Goal: Check status: Check status

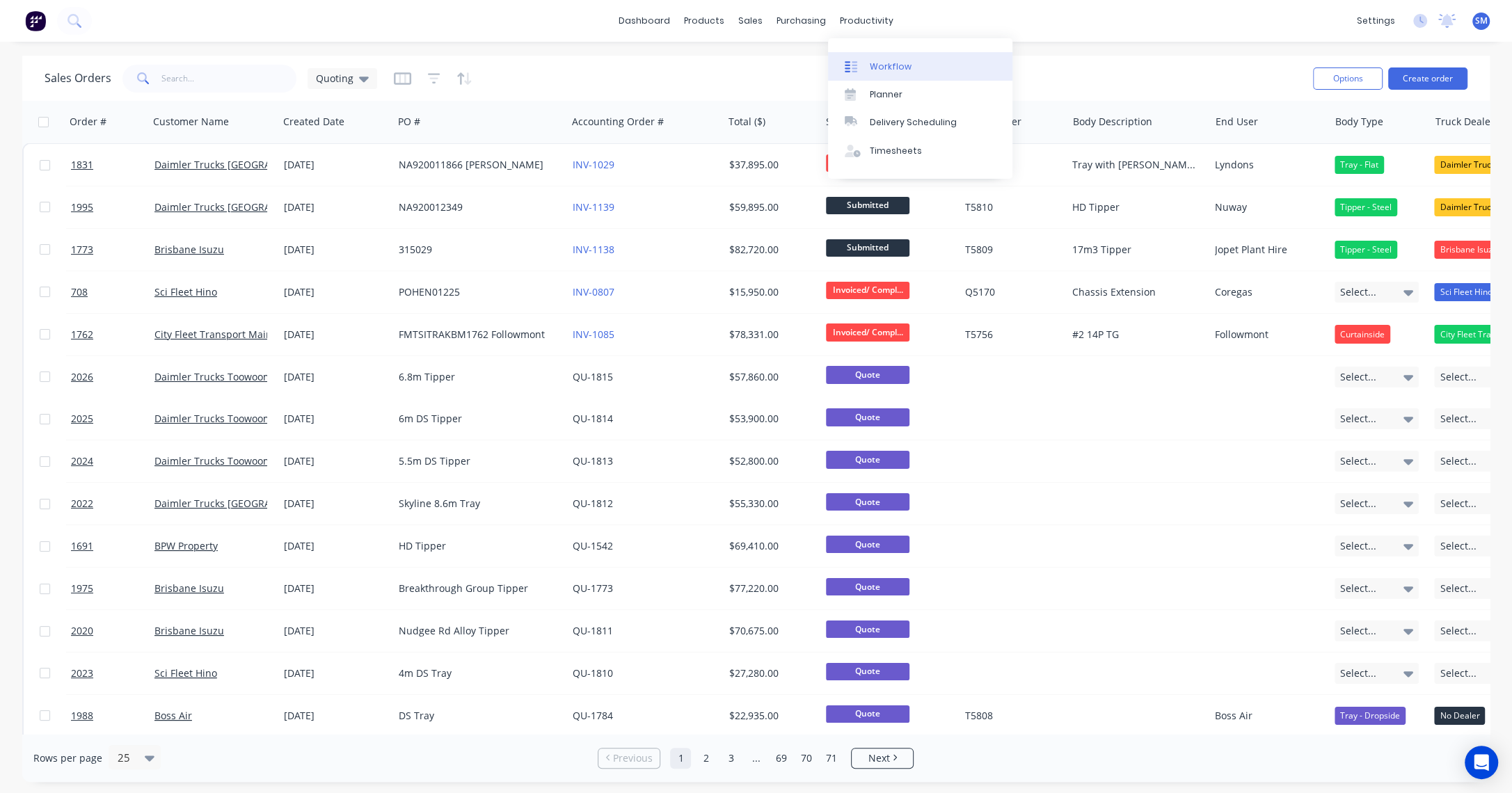
click at [890, 63] on div "Workflow" at bounding box center [891, 66] width 42 height 13
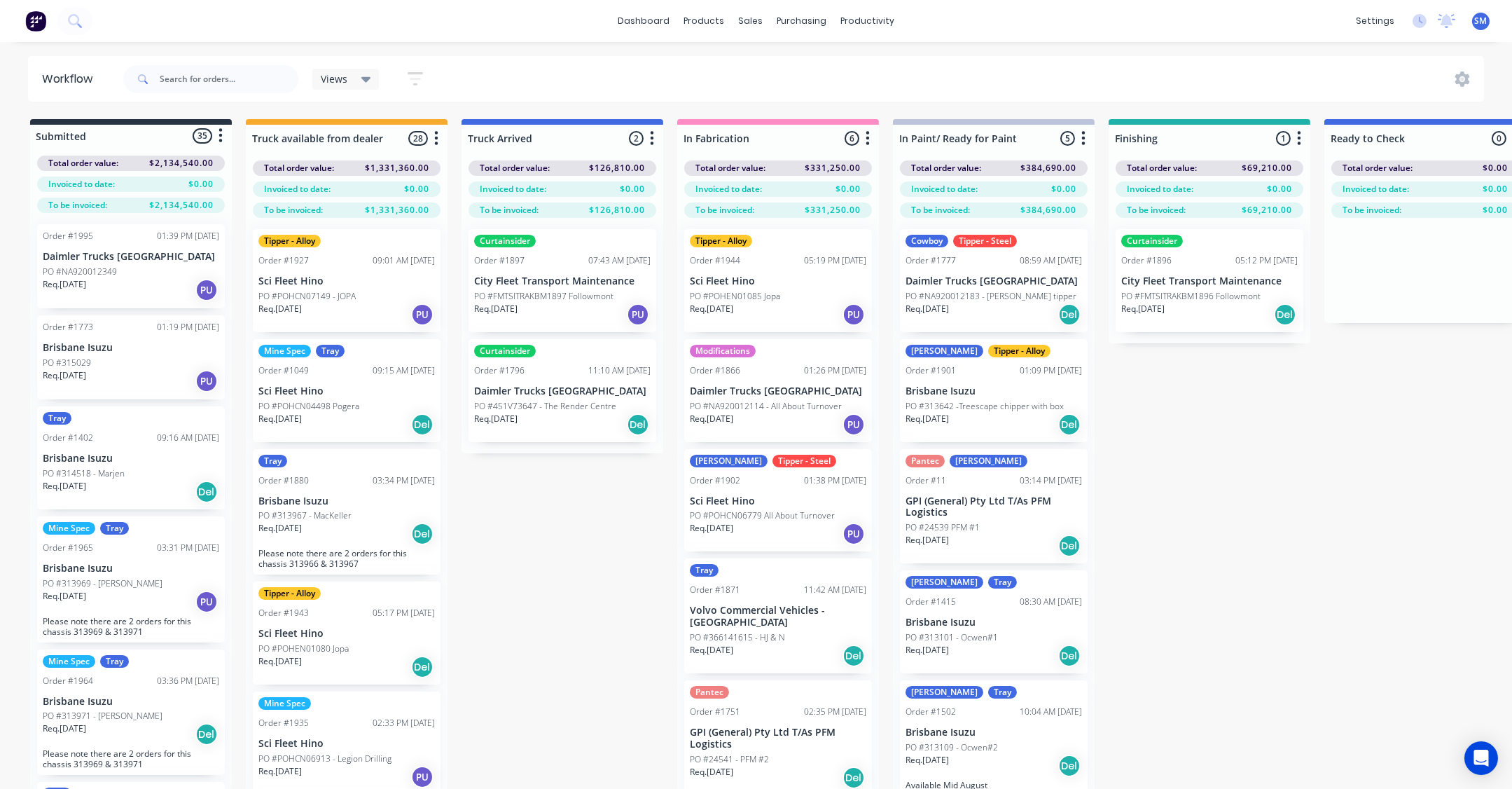
click at [1253, 516] on div "Submitted 35 Status colour #273444 hex #273444 Save Cancel Summaries Total orde…" at bounding box center [1157, 479] width 2336 height 720
click at [1171, 683] on div "Submitted 35 Status colour #273444 hex #273444 Save Cancel Summaries Total orde…" at bounding box center [1157, 479] width 2336 height 720
click at [554, 539] on div "Submitted 35 Status colour #273444 hex #273444 Save Cancel Summaries Total orde…" at bounding box center [1157, 479] width 2336 height 720
click at [1290, 472] on div "Submitted 35 Status colour #273444 hex #273444 Save Cancel Summaries Total orde…" at bounding box center [1157, 479] width 2336 height 720
click at [1261, 513] on div "Submitted 35 Status colour #273444 hex #273444 Save Cancel Summaries Total orde…" at bounding box center [1157, 479] width 2336 height 720
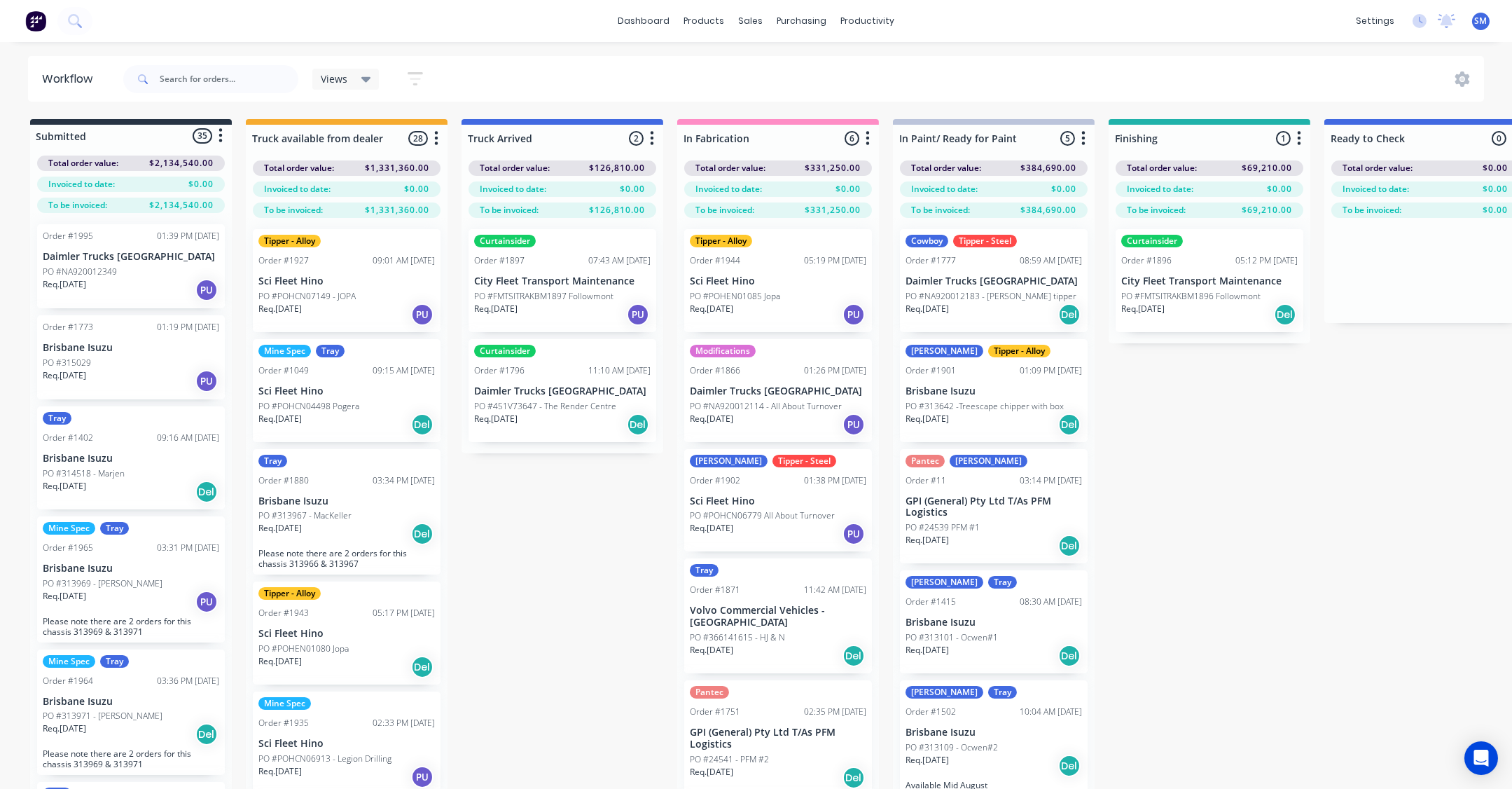
click at [1322, 511] on div "Submitted 35 Status colour #273444 hex #273444 Save Cancel Summaries Total orde…" at bounding box center [1157, 479] width 2336 height 720
click at [1228, 476] on div "Submitted 35 Status colour #273444 hex #273444 Save Cancel Summaries Total orde…" at bounding box center [1157, 479] width 2336 height 720
click at [1249, 457] on div "Submitted 35 Status colour #273444 hex #273444 Save Cancel Summaries Total orde…" at bounding box center [1157, 479] width 2336 height 720
click at [1233, 509] on div "Submitted 35 Status colour #273444 hex #273444 Save Cancel Summaries Total orde…" at bounding box center [1157, 479] width 2336 height 720
click at [1227, 491] on div "Submitted 35 Status colour #273444 hex #273444 Save Cancel Summaries Total orde…" at bounding box center [1157, 479] width 2336 height 720
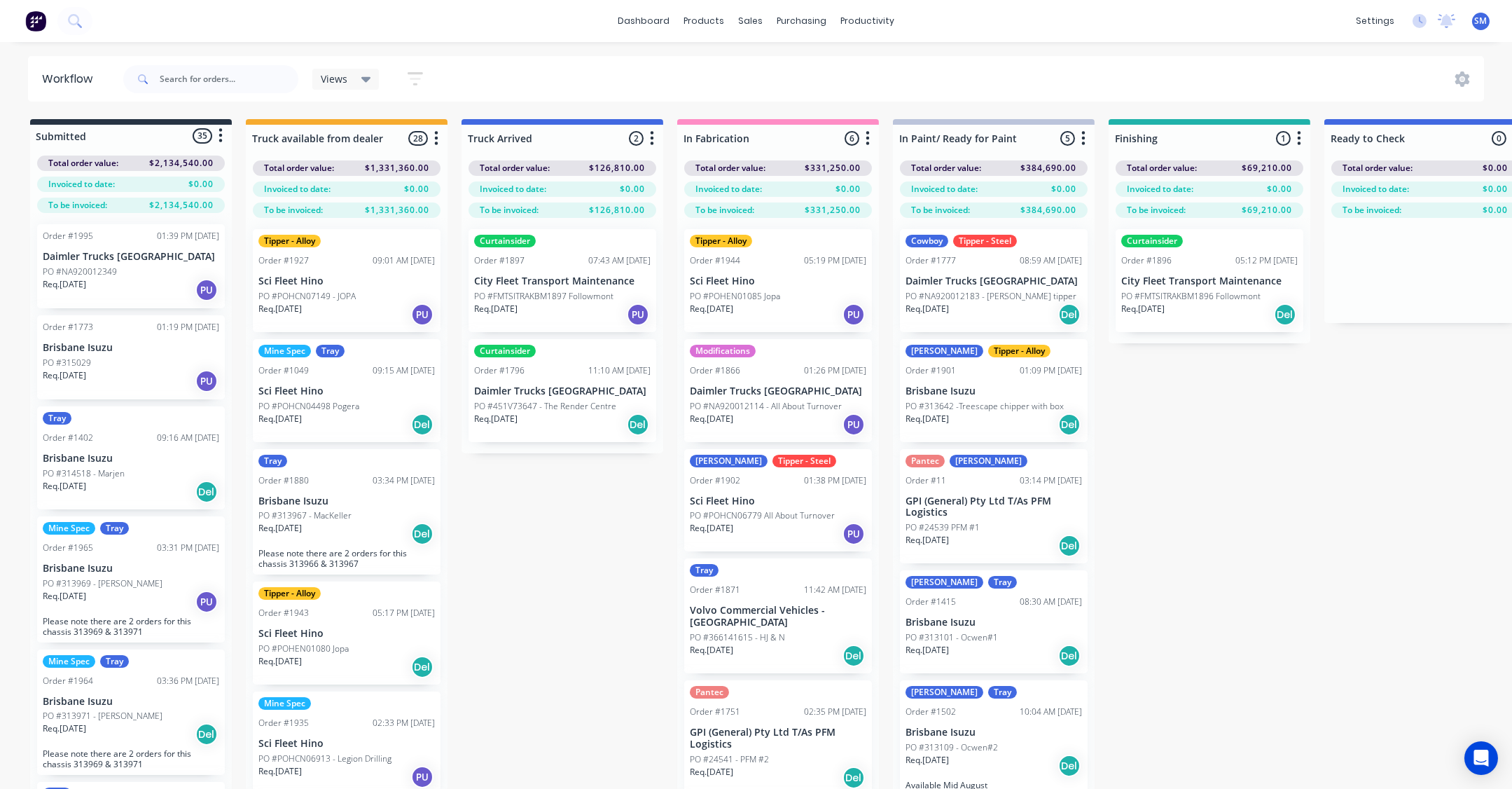
drag, startPoint x: 1277, startPoint y: 519, endPoint x: 1286, endPoint y: 518, distance: 9.1
click at [1277, 520] on div "Submitted 35 Status colour #273444 hex #273444 Save Cancel Summaries Total orde…" at bounding box center [1157, 479] width 2336 height 720
click at [1158, 565] on div "Submitted 35 Status colour #273444 hex #273444 Save Cancel Summaries Total orde…" at bounding box center [1157, 479] width 2336 height 720
click at [1190, 426] on div "Submitted 35 Status colour #273444 hex #273444 Save Cancel Summaries Total orde…" at bounding box center [1157, 479] width 2336 height 720
click at [555, 617] on div "Submitted 35 Status colour #273444 hex #273444 Save Cancel Summaries Total orde…" at bounding box center [1157, 479] width 2336 height 720
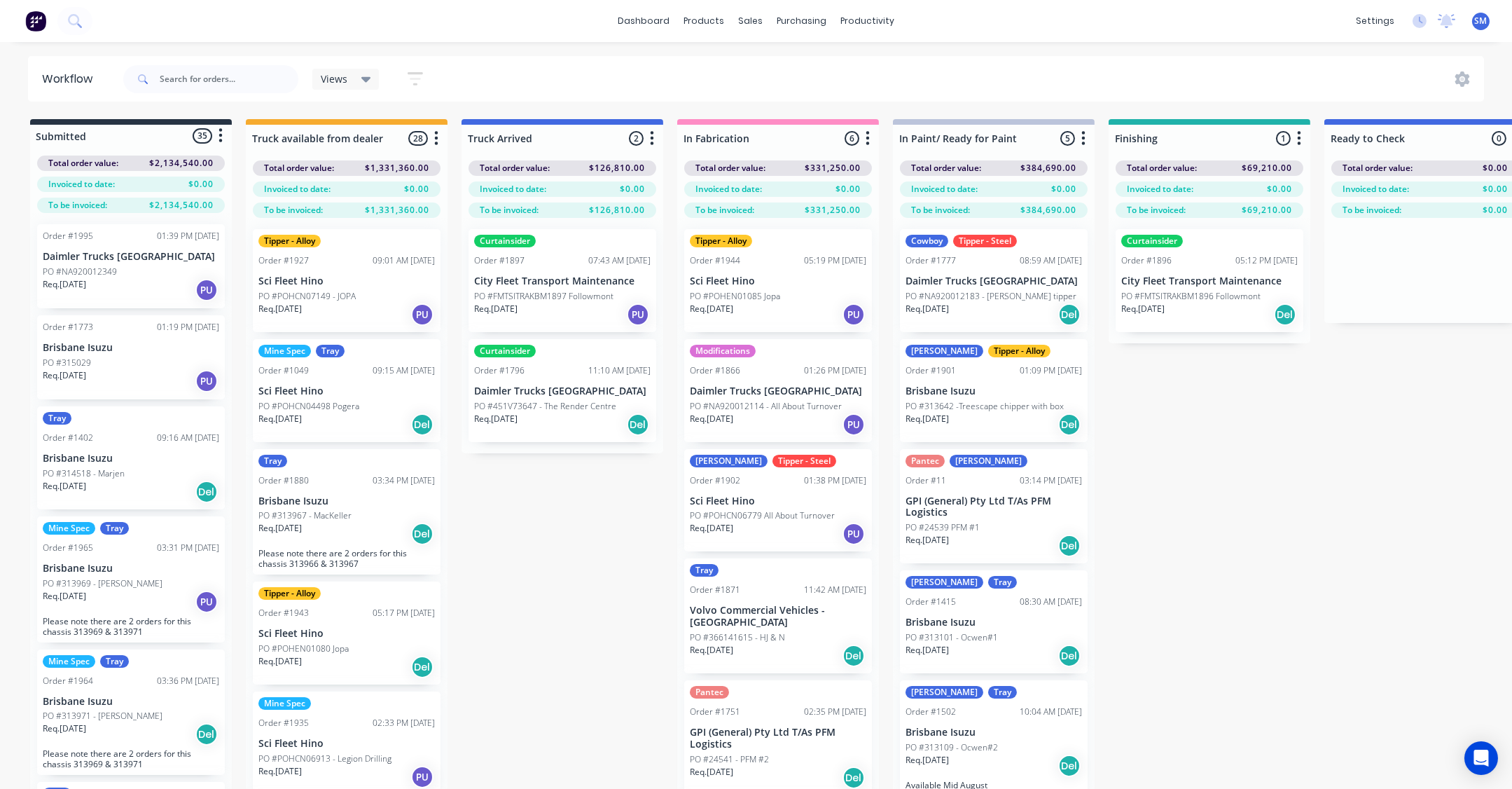
click at [1211, 493] on div "Submitted 35 Status colour #273444 hex #273444 Save Cancel Summaries Total orde…" at bounding box center [1157, 479] width 2336 height 720
click at [334, 275] on p "Sci Fleet Hino" at bounding box center [346, 281] width 176 height 12
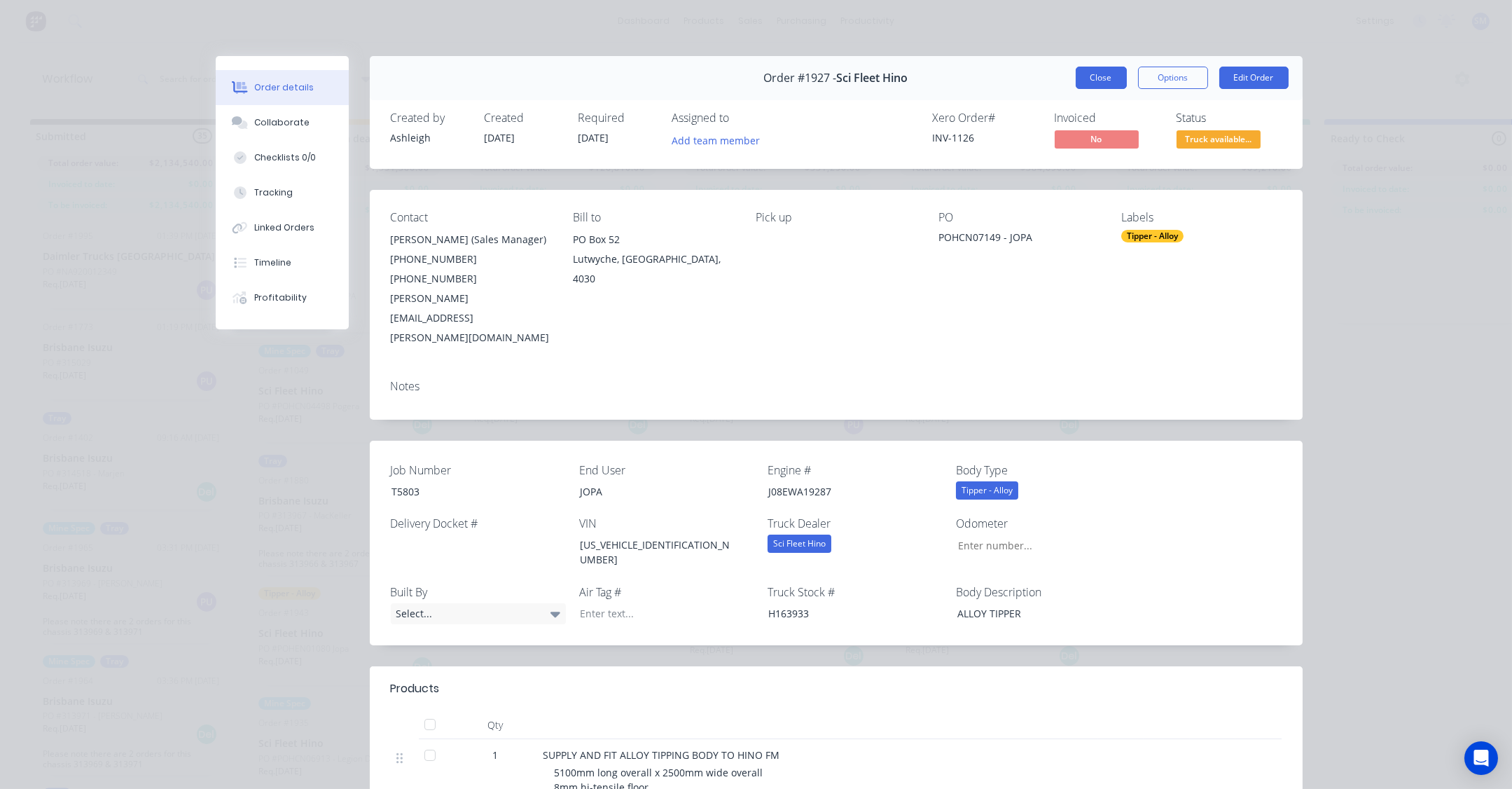
click at [1097, 72] on button "Close" at bounding box center [1102, 78] width 51 height 23
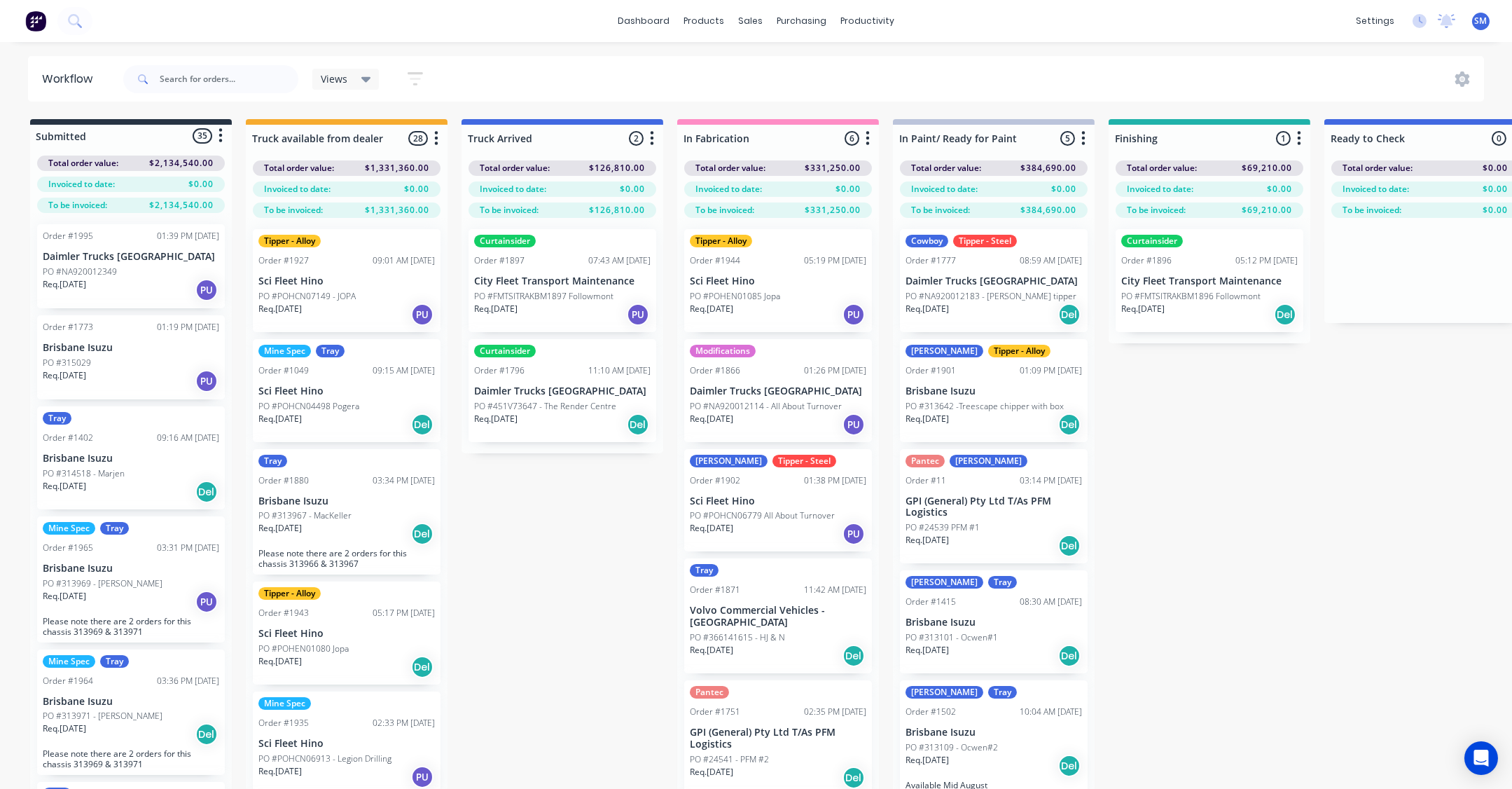
click at [307, 628] on p "Sci Fleet Hino" at bounding box center [346, 634] width 176 height 12
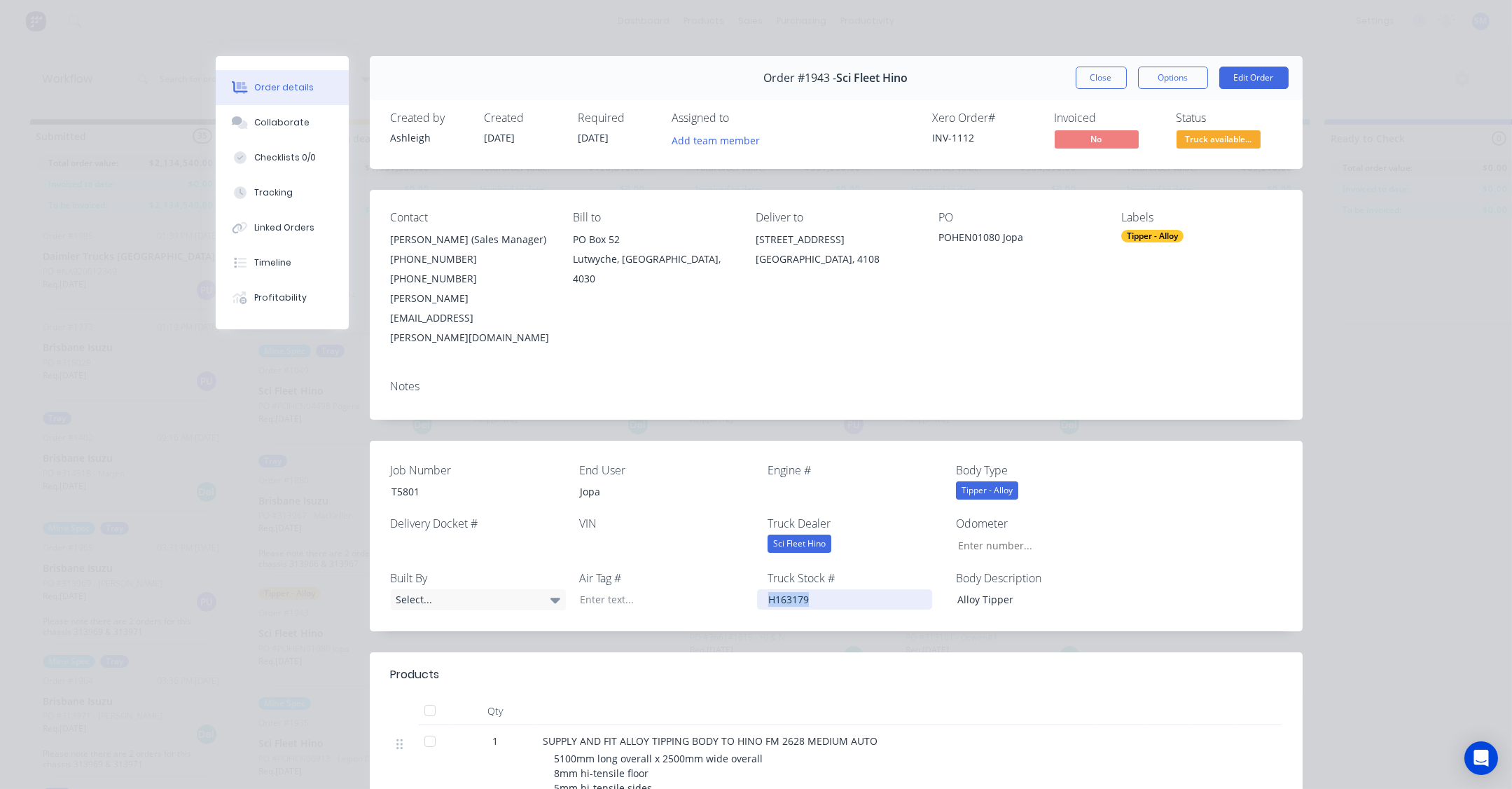
drag, startPoint x: 811, startPoint y: 562, endPoint x: 743, endPoint y: 559, distance: 68.1
click at [743, 559] on div "Job Number T5801 End User Jopa Engine # Body Type Tipper - Alloy Delivery Docke…" at bounding box center [836, 536] width 933 height 190
copy div "H163179"
click at [1101, 74] on button "Close" at bounding box center [1102, 78] width 51 height 23
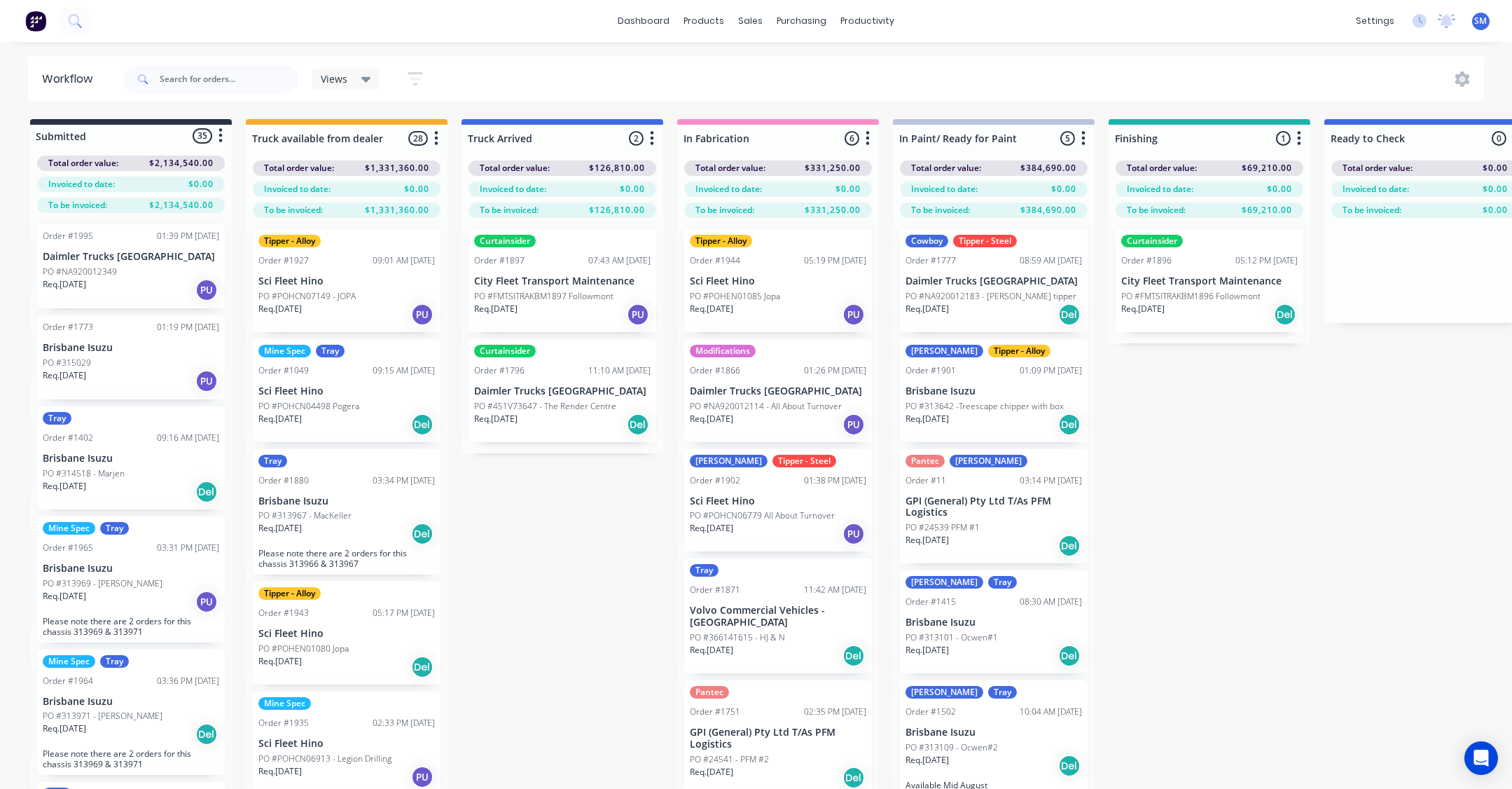
click at [1310, 477] on div "Submitted 35 Status colour #273444 hex #273444 Save Cancel Summaries Total orde…" at bounding box center [1157, 479] width 2336 height 720
